Goal: Use online tool/utility: Utilize a website feature to perform a specific function

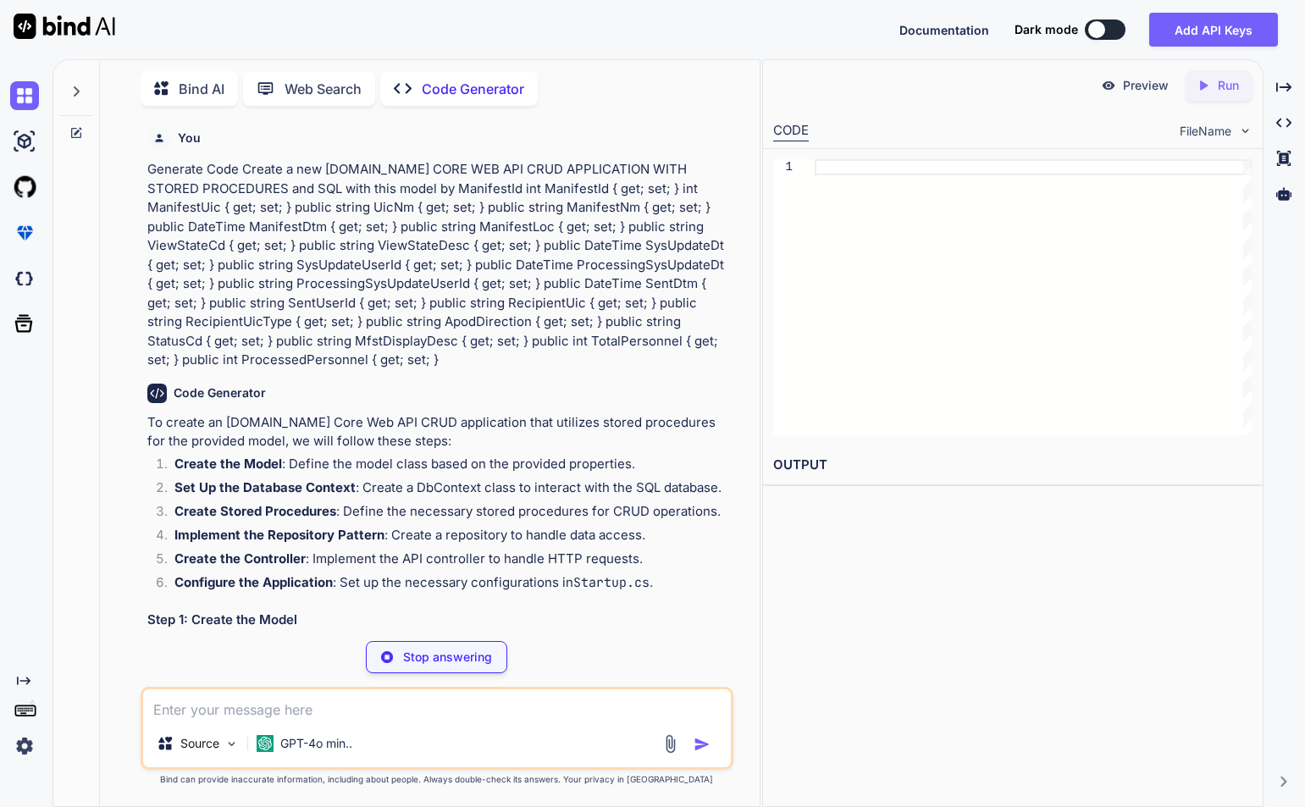
scroll to position [169, 0]
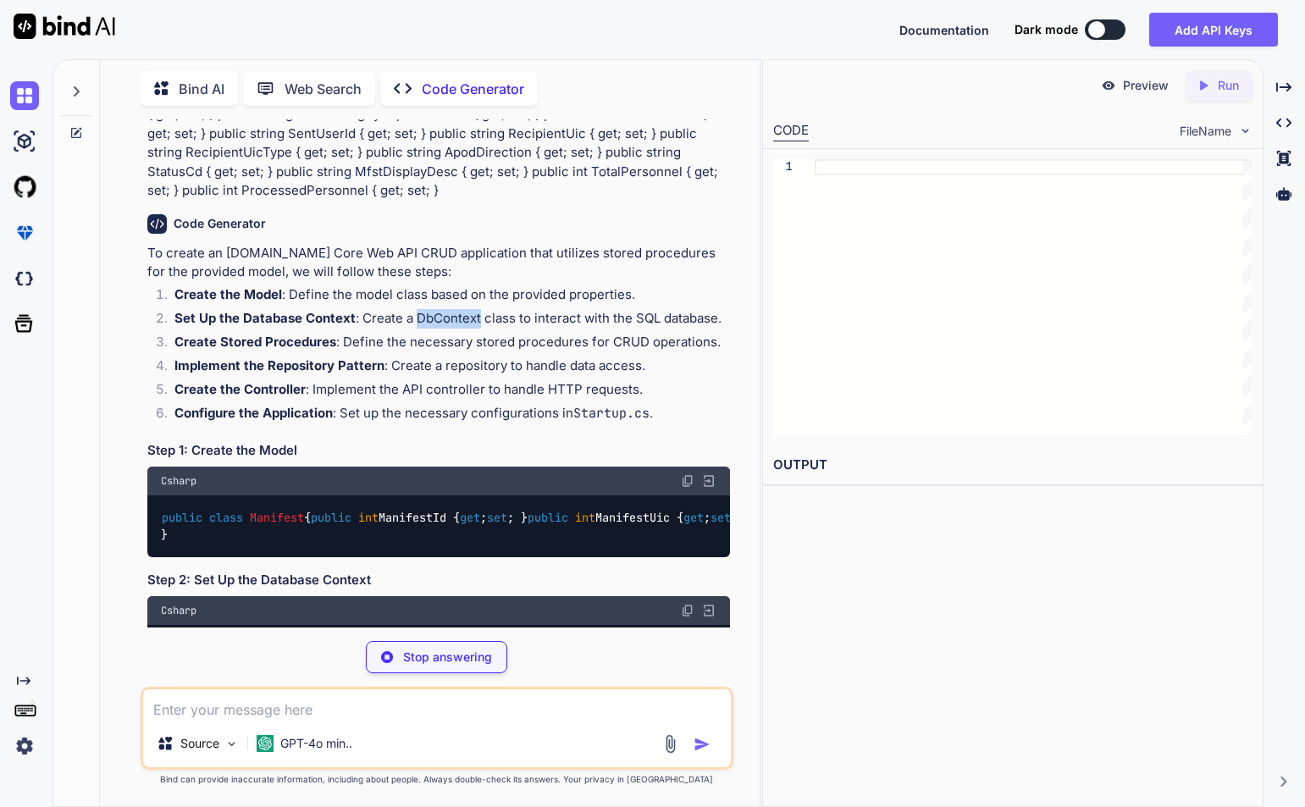
drag, startPoint x: 413, startPoint y: 318, endPoint x: 478, endPoint y: 318, distance: 65.2
click at [478, 318] on li "Set Up the Database Context : Create a DbContext class to interact with the SQL…" at bounding box center [445, 321] width 569 height 24
copy li "DbContext"
type textarea "x"
type textarea "public string MfstDisplayDesc { get; set; } public int TotalPersonnel { get; se…"
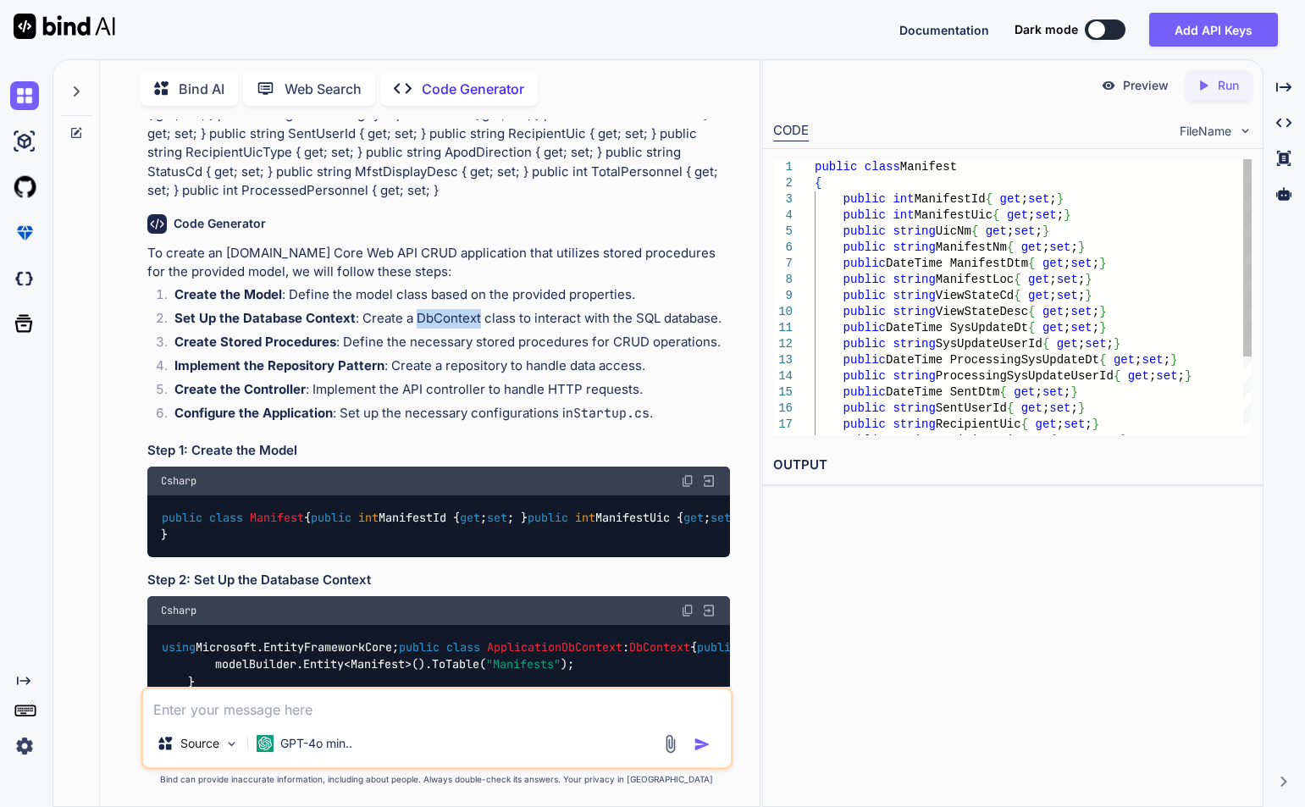
type textarea "x"
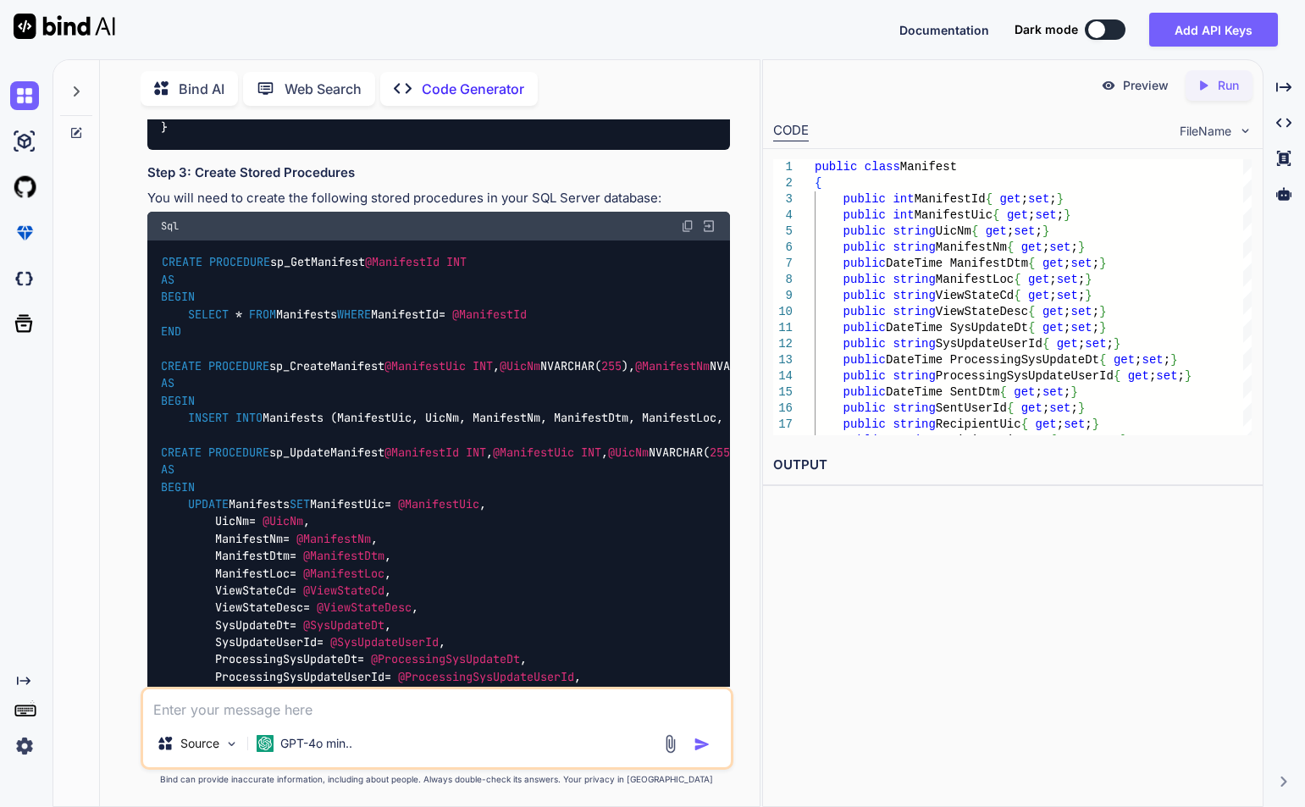
scroll to position [762, 0]
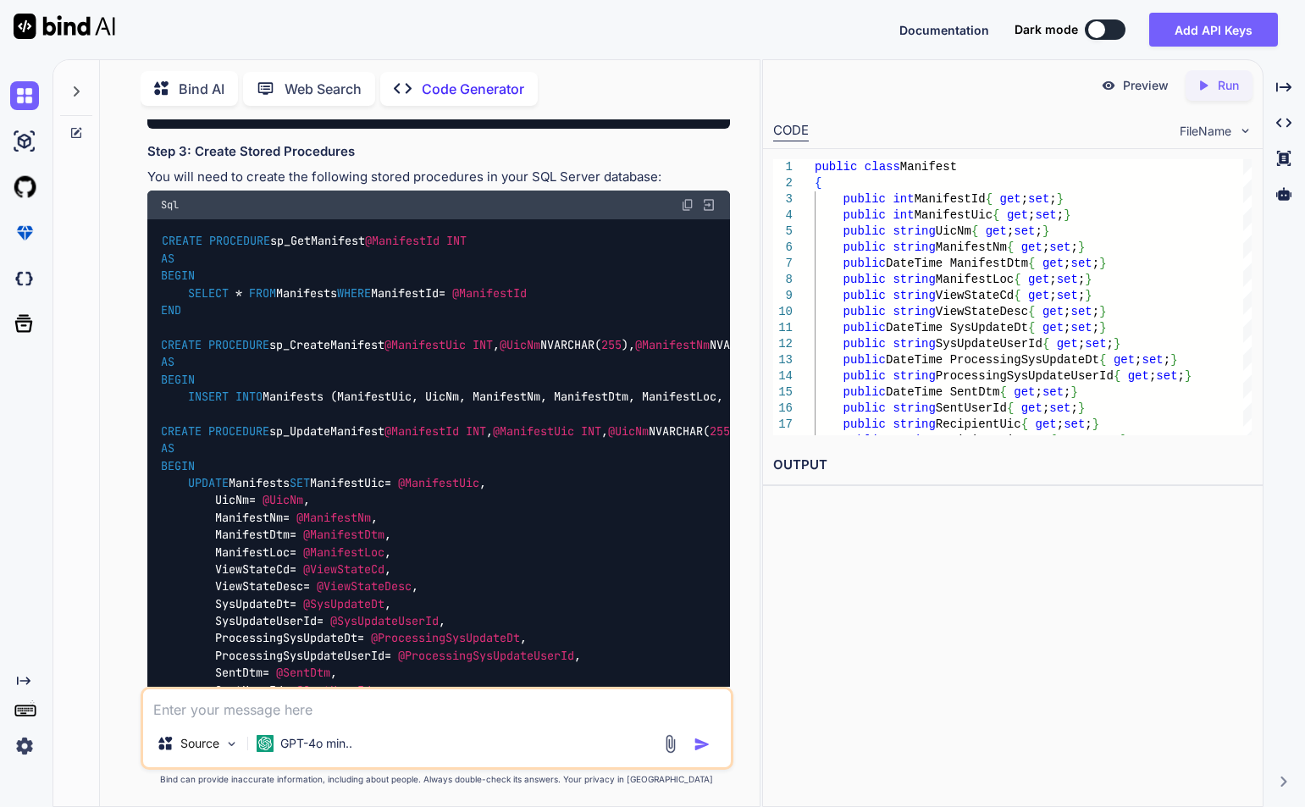
click at [688, 25] on img at bounding box center [688, 18] width 14 height 14
drag, startPoint x: 252, startPoint y: 468, endPoint x: 386, endPoint y: 472, distance: 133.9
click at [391, 115] on code "using Microsoft.EntityFrameworkCore; public class ApplicationDbContext : DbCont…" at bounding box center [1117, 80] width 1912 height 69
copy span "ApplicationDbContext"
click at [399, 62] on span "public" at bounding box center [419, 54] width 41 height 15
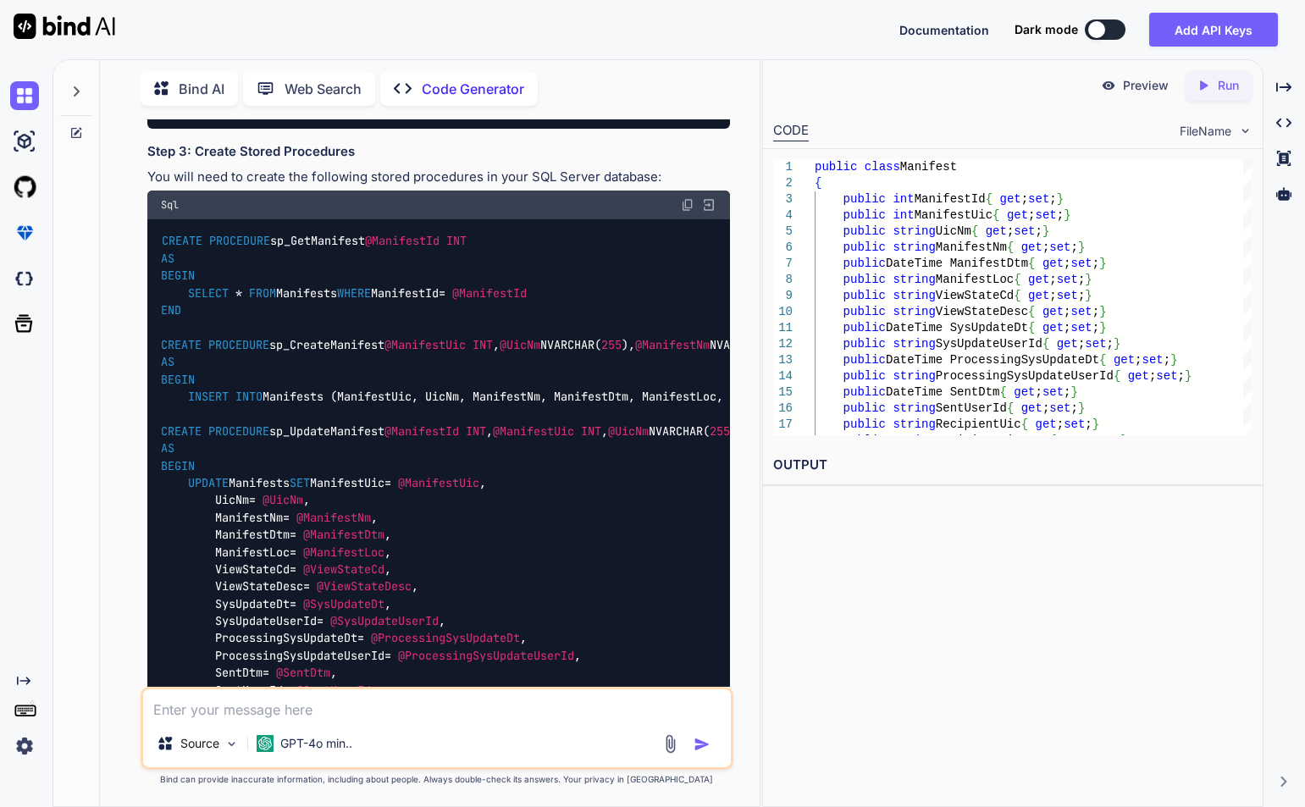
drag, startPoint x: 162, startPoint y: 436, endPoint x: 179, endPoint y: 651, distance: 215.8
click at [179, 129] on div "using Microsoft.EntityFrameworkCore; public class ApplicationDbContext : DbCont…" at bounding box center [438, 80] width 583 height 97
copy code "using Microsoft.EntityFrameworkCore; public class ApplicationDbContext : DbCont…"
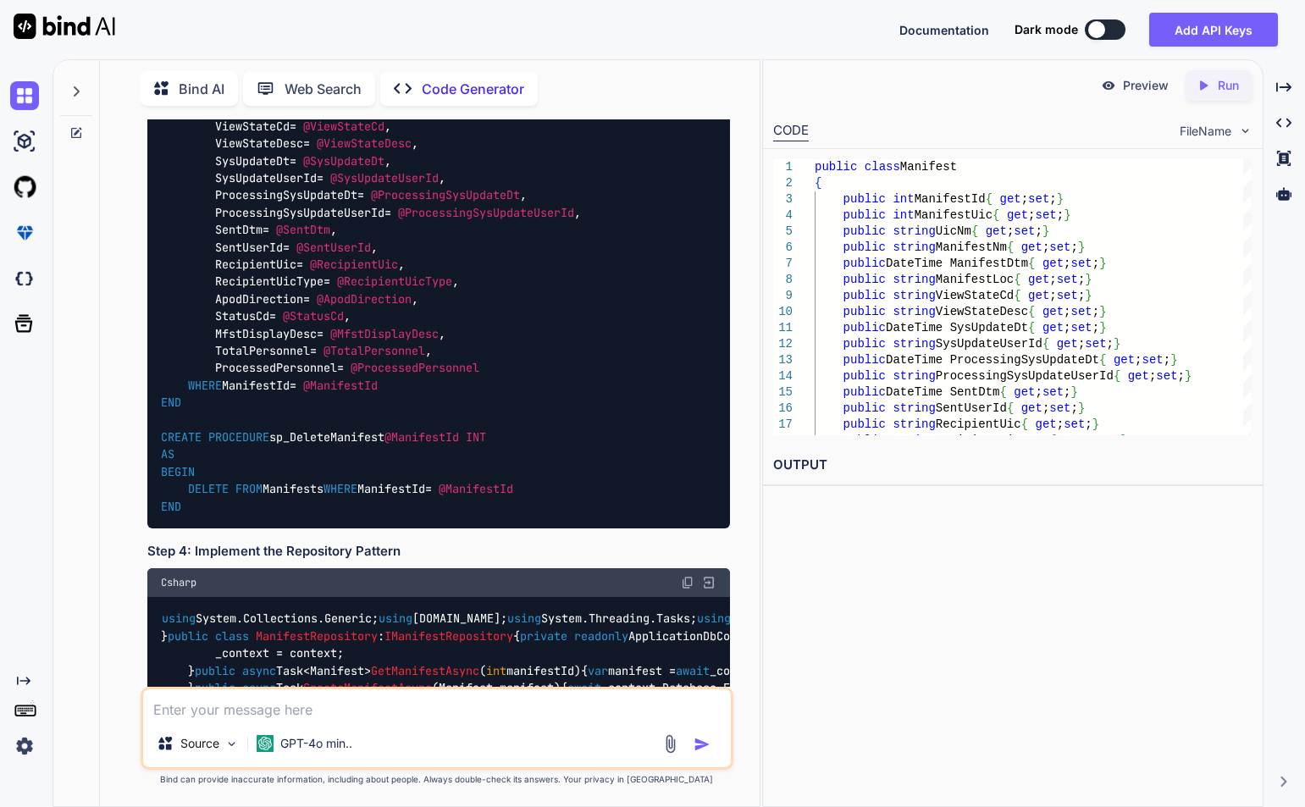
scroll to position [1186, 0]
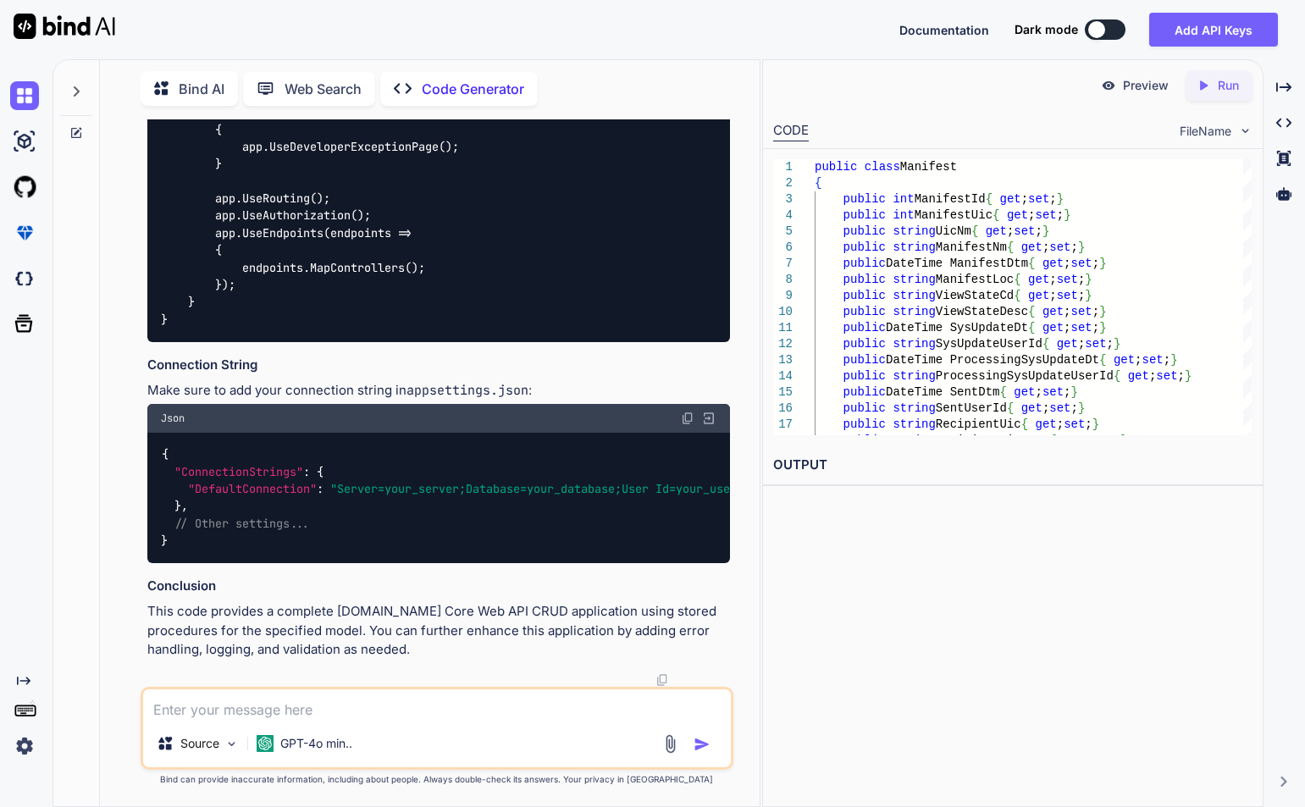
scroll to position [2796, 0]
drag, startPoint x: 280, startPoint y: 469, endPoint x: 413, endPoint y: 470, distance: 133.9
copy span "IManifestRepository"
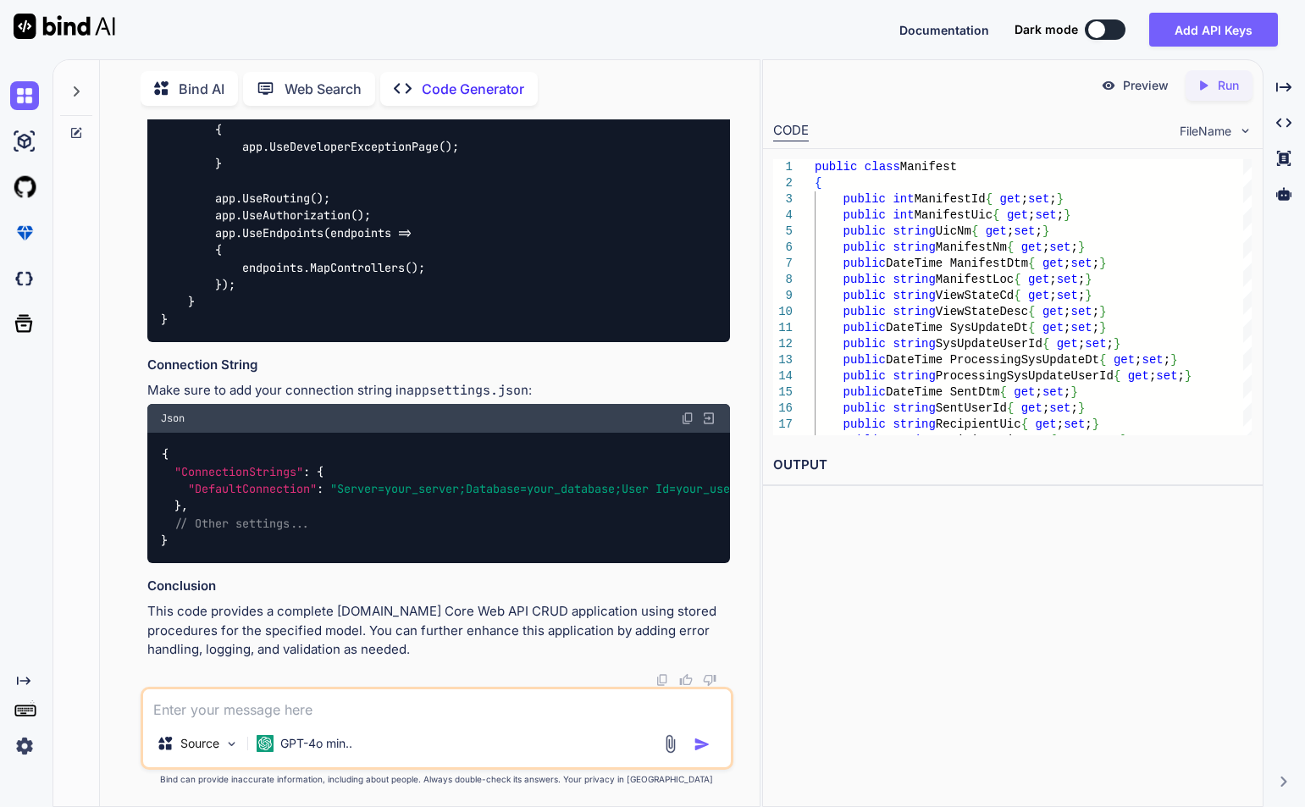
scroll to position [4405, 0]
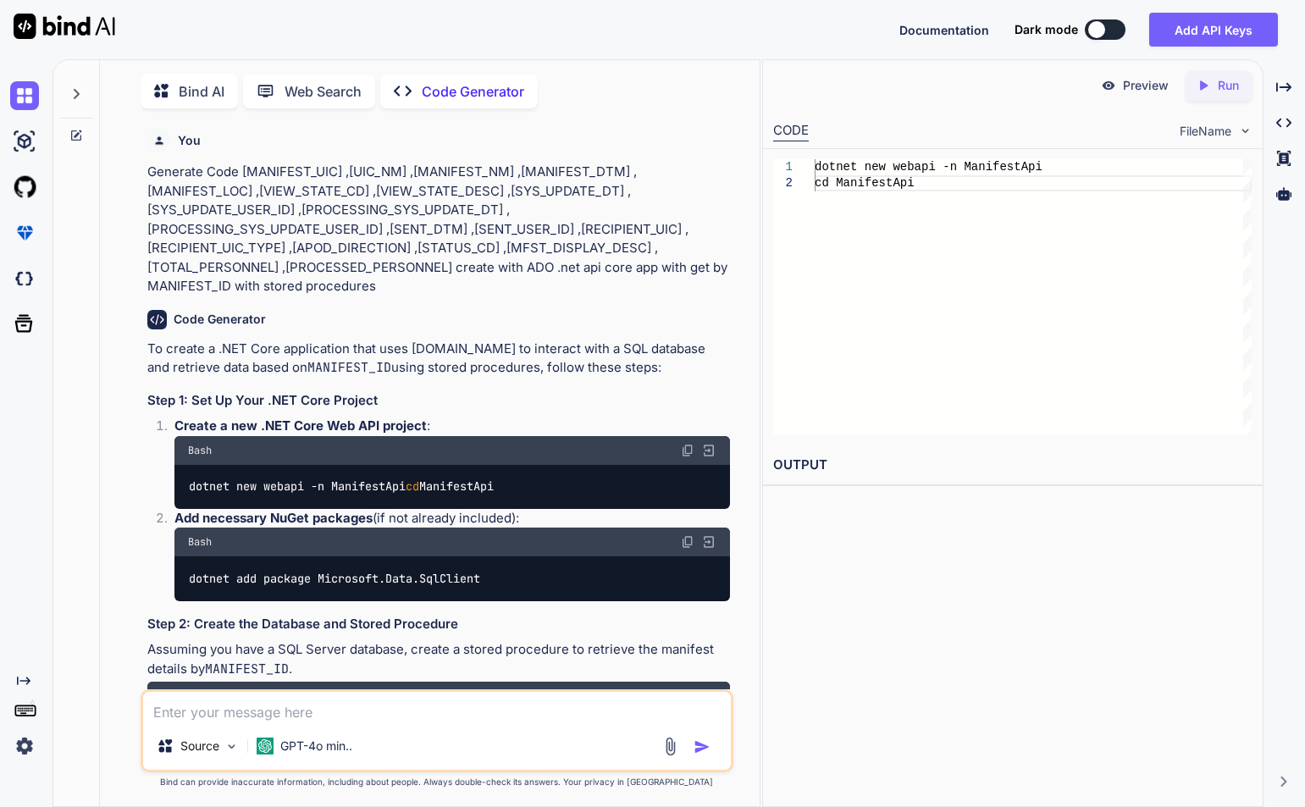
scroll to position [3324, 0]
